Goal: Transaction & Acquisition: Purchase product/service

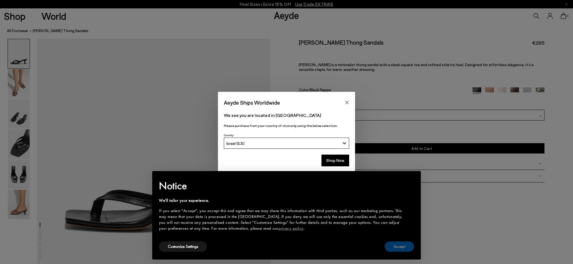
click at [397, 248] on button "Accept" at bounding box center [398, 247] width 29 height 10
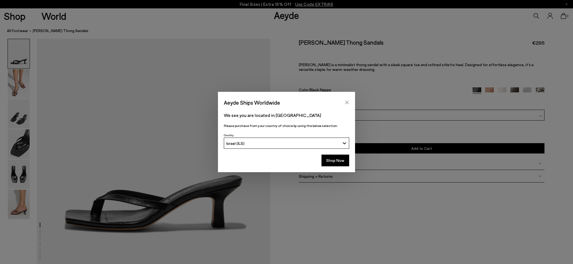
click at [344, 101] on icon "Close" at bounding box center [346, 102] width 4 height 4
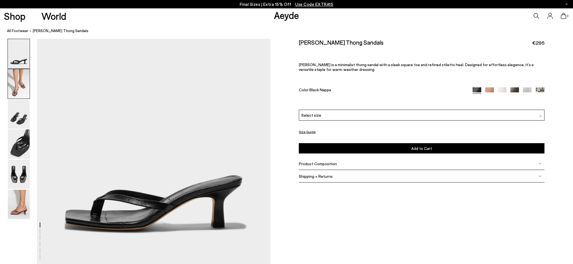
click at [12, 87] on img at bounding box center [19, 83] width 22 height 29
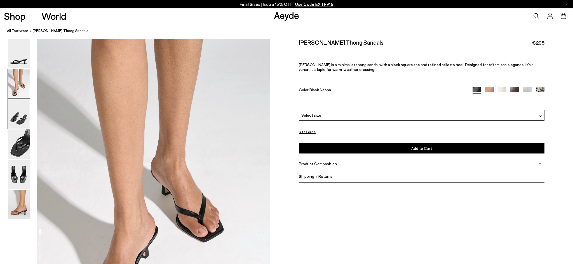
click at [15, 117] on img at bounding box center [19, 114] width 22 height 29
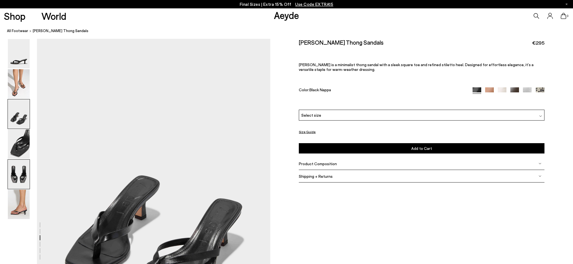
click at [20, 177] on img at bounding box center [19, 174] width 22 height 29
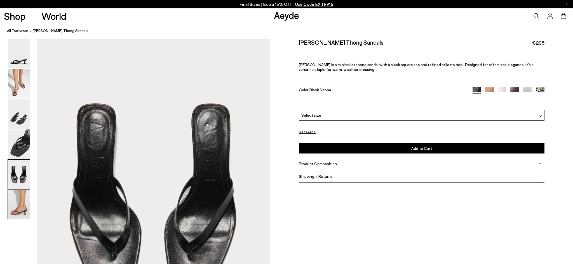
click at [23, 199] on img at bounding box center [19, 204] width 22 height 29
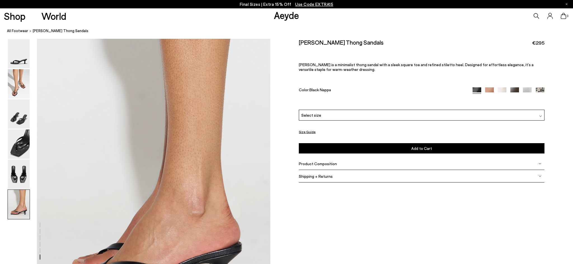
scroll to position [1512, 0]
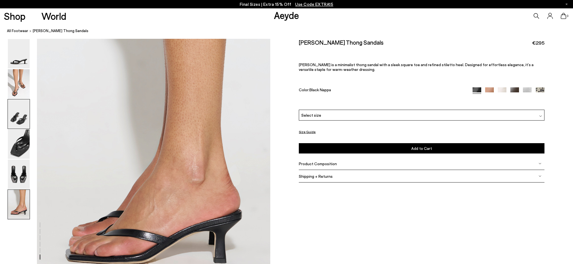
click at [20, 120] on img at bounding box center [19, 114] width 22 height 29
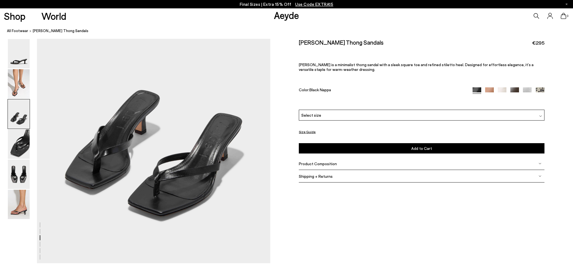
scroll to position [627, 0]
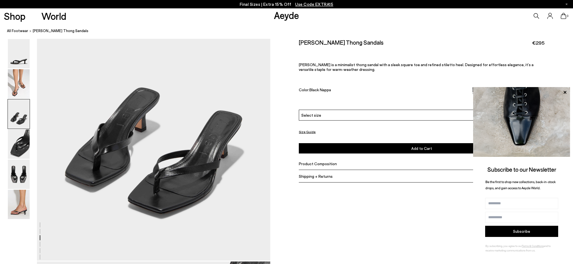
click at [267, 3] on p "Final Sizes | Extra 15% Off Use Code EXTRA15" at bounding box center [287, 4] width 94 height 7
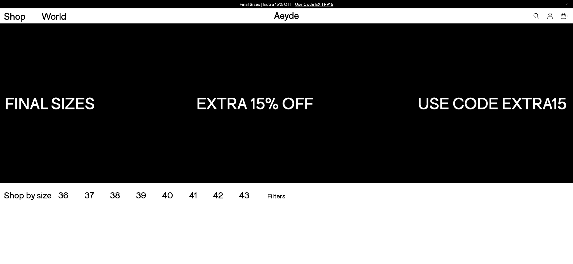
scroll to position [27, 0]
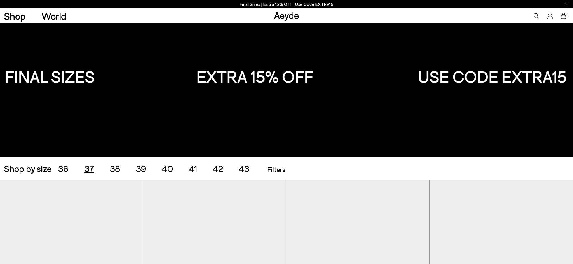
click at [90, 169] on span "37" at bounding box center [89, 168] width 10 height 11
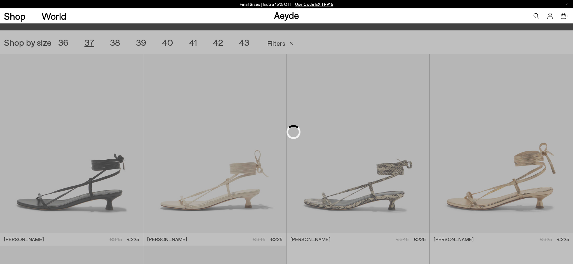
scroll to position [160, 0]
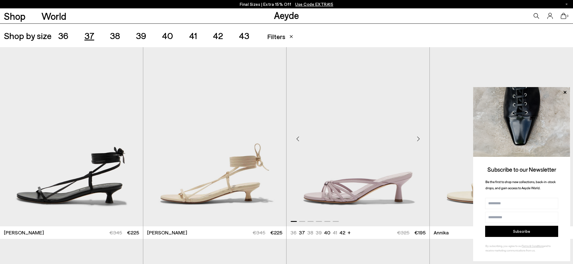
click at [418, 138] on div "Next slide" at bounding box center [418, 139] width 17 height 17
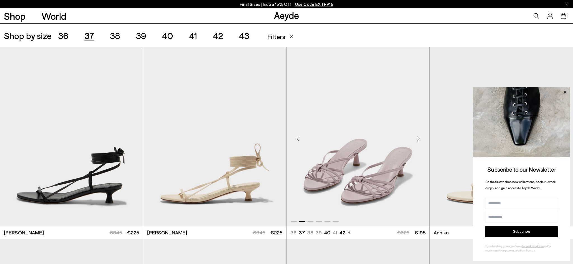
click at [418, 138] on div "Next slide" at bounding box center [418, 139] width 17 height 17
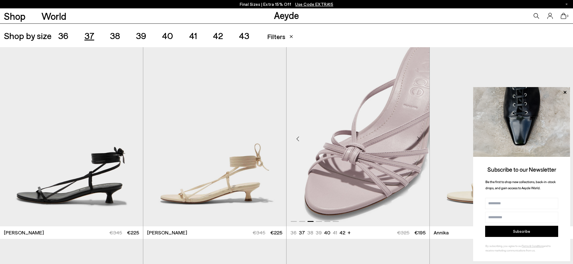
click at [418, 138] on div "Next slide" at bounding box center [418, 139] width 17 height 17
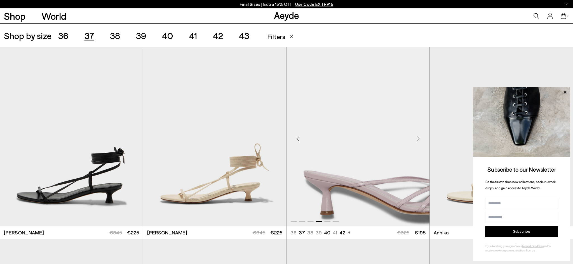
click at [363, 129] on img "4 / 6" at bounding box center [357, 136] width 143 height 179
drag, startPoint x: 562, startPoint y: 91, endPoint x: 479, endPoint y: 127, distance: 90.8
click at [562, 91] on icon at bounding box center [564, 92] width 7 height 7
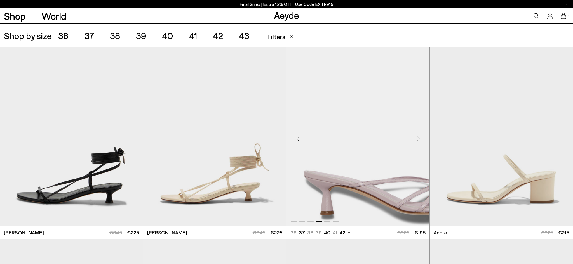
click at [375, 177] on img "4 / 6" at bounding box center [357, 136] width 143 height 179
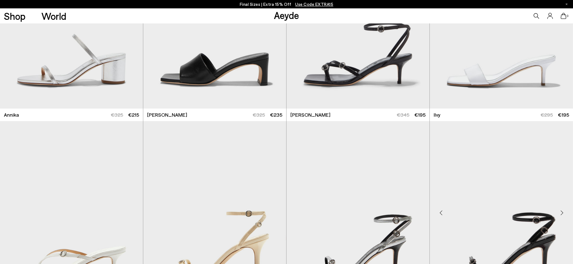
scroll to position [558, 0]
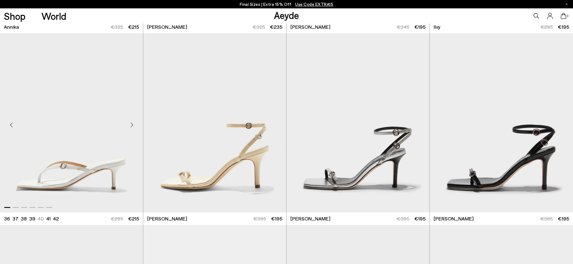
click at [130, 126] on div "Next slide" at bounding box center [131, 125] width 17 height 17
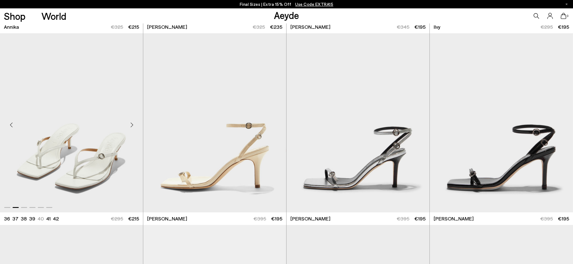
click at [130, 126] on div "Next slide" at bounding box center [131, 125] width 17 height 17
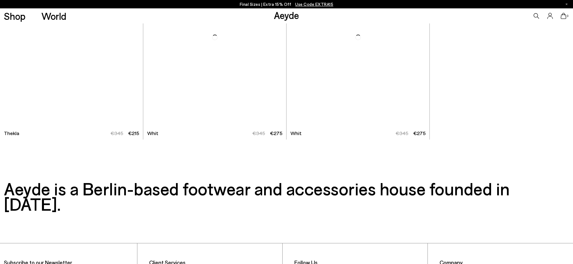
scroll to position [2083, 0]
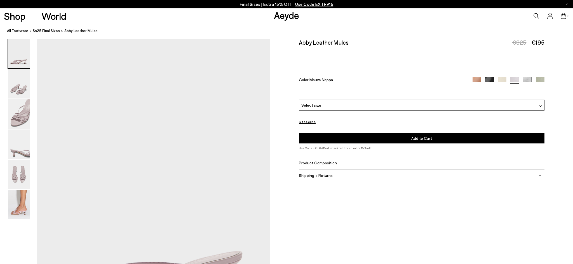
click at [489, 81] on img at bounding box center [489, 81] width 9 height 9
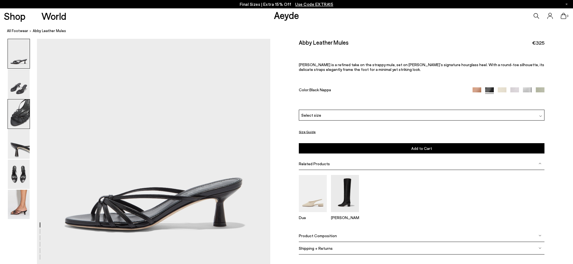
click at [15, 119] on img at bounding box center [19, 114] width 22 height 29
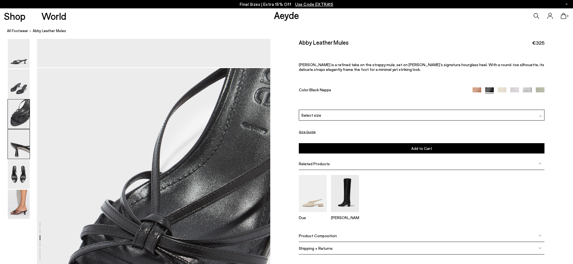
scroll to position [539, 0]
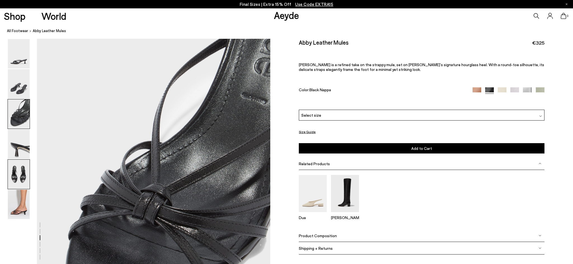
drag, startPoint x: 20, startPoint y: 172, endPoint x: 20, endPoint y: 176, distance: 4.8
click at [20, 172] on img at bounding box center [19, 174] width 22 height 29
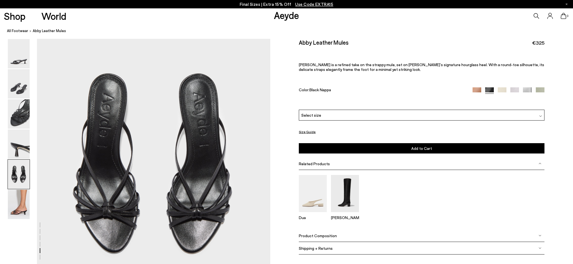
scroll to position [1200, 0]
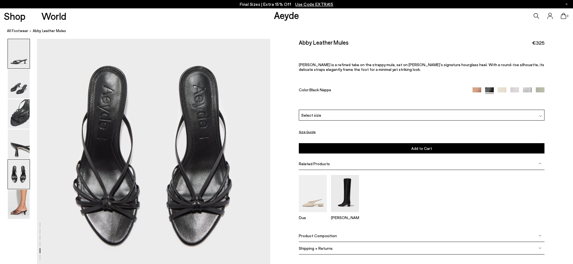
click at [20, 62] on img at bounding box center [19, 53] width 22 height 29
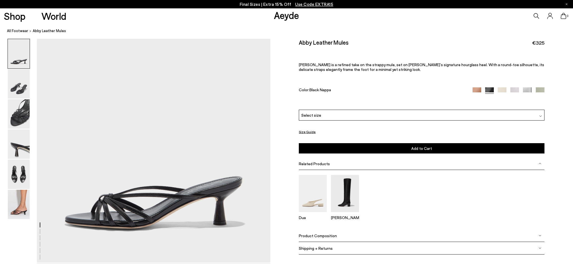
scroll to position [0, 0]
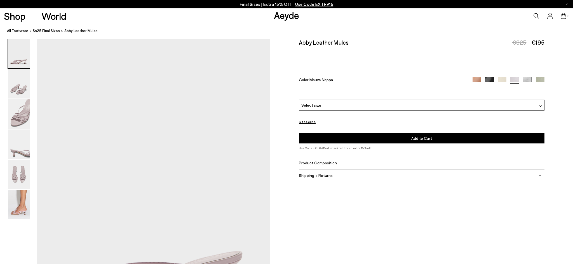
click at [357, 109] on div "Select size" at bounding box center [421, 105] width 245 height 11
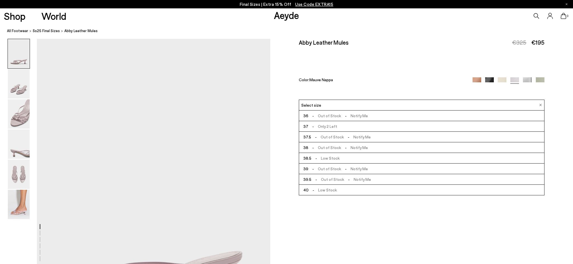
click at [325, 125] on span "- Only 2 Left" at bounding box center [322, 126] width 29 height 7
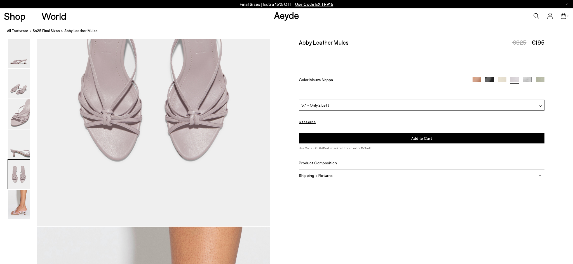
scroll to position [1362, 0]
